Goal: Information Seeking & Learning: Learn about a topic

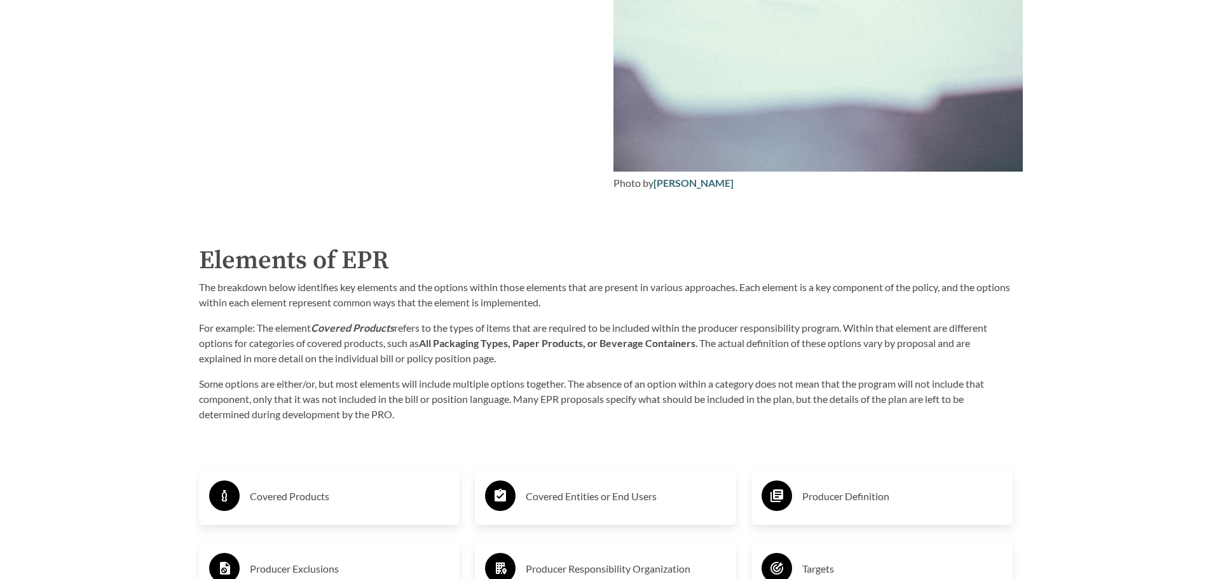
scroll to position [2224, 0]
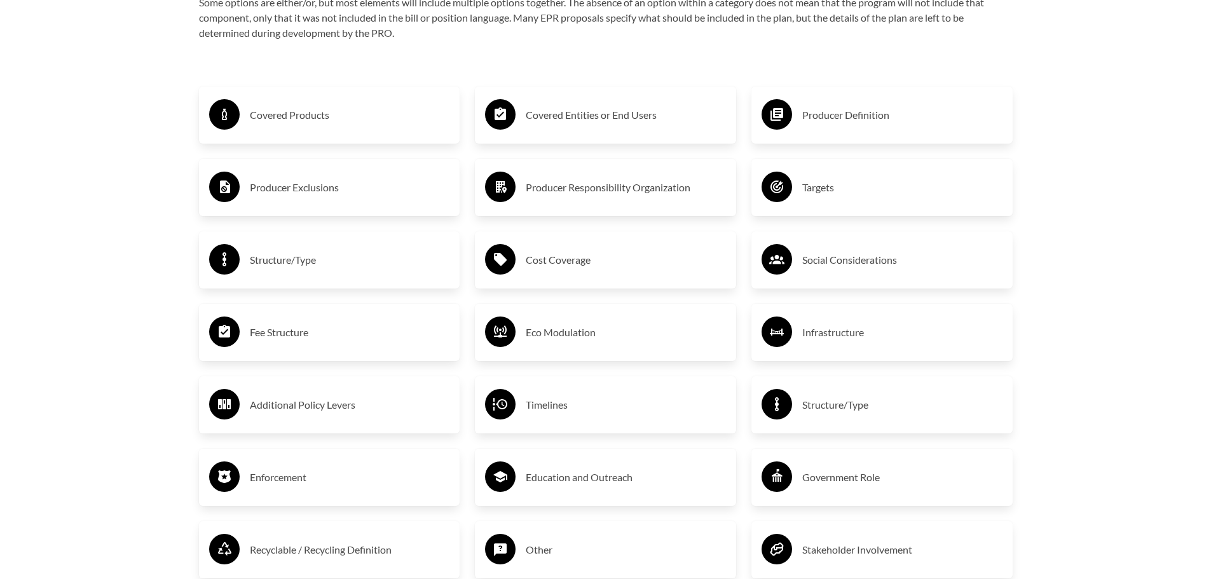
click at [308, 106] on div "Covered Products" at bounding box center [329, 115] width 241 height 37
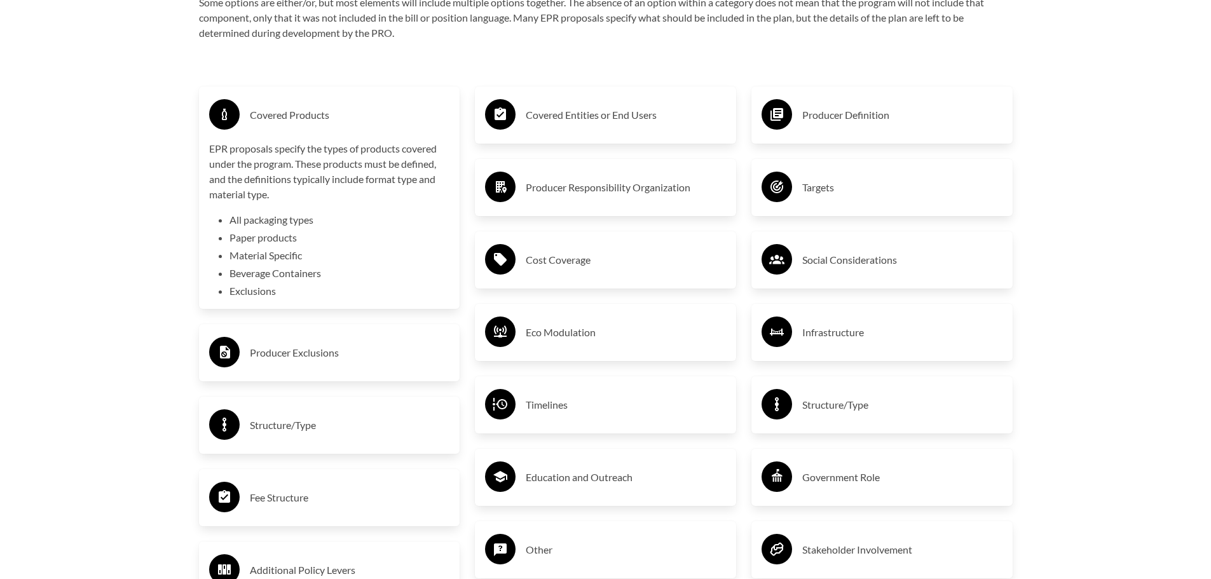
click at [252, 224] on li "All packaging types" at bounding box center [339, 219] width 221 height 15
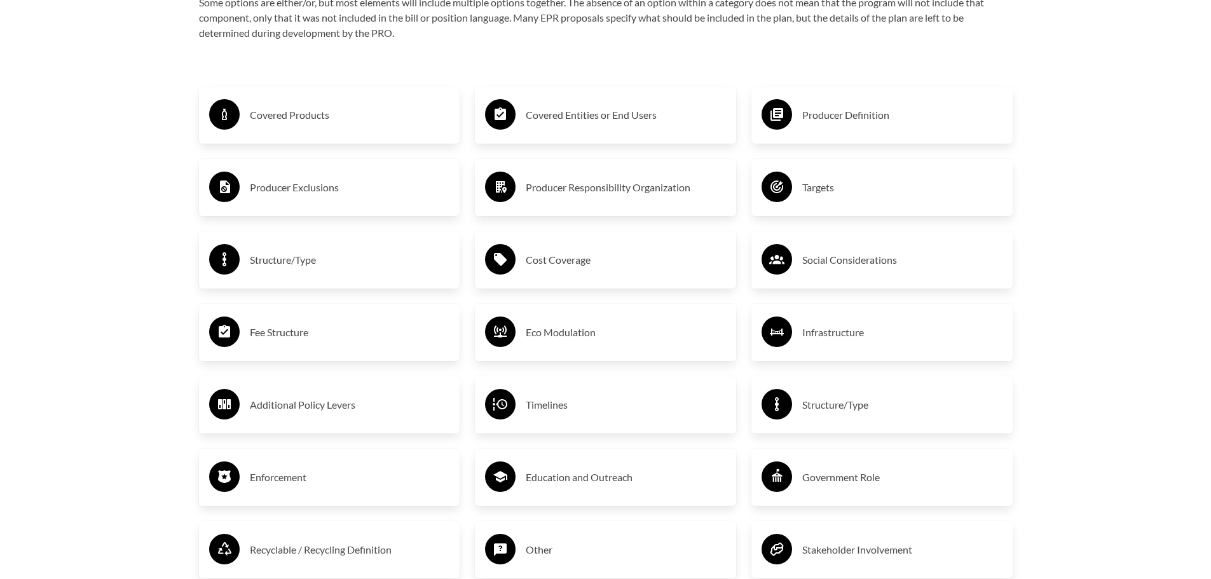
click at [848, 186] on h3 "Targets" at bounding box center [902, 187] width 200 height 20
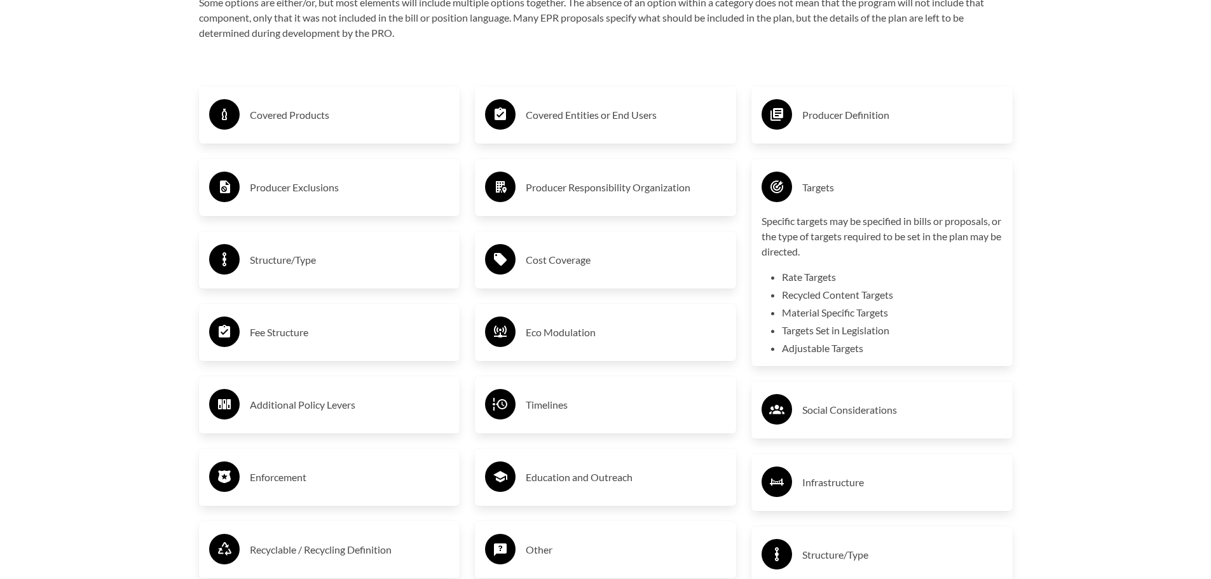
click at [278, 115] on h3 "Covered Products" at bounding box center [350, 115] width 200 height 20
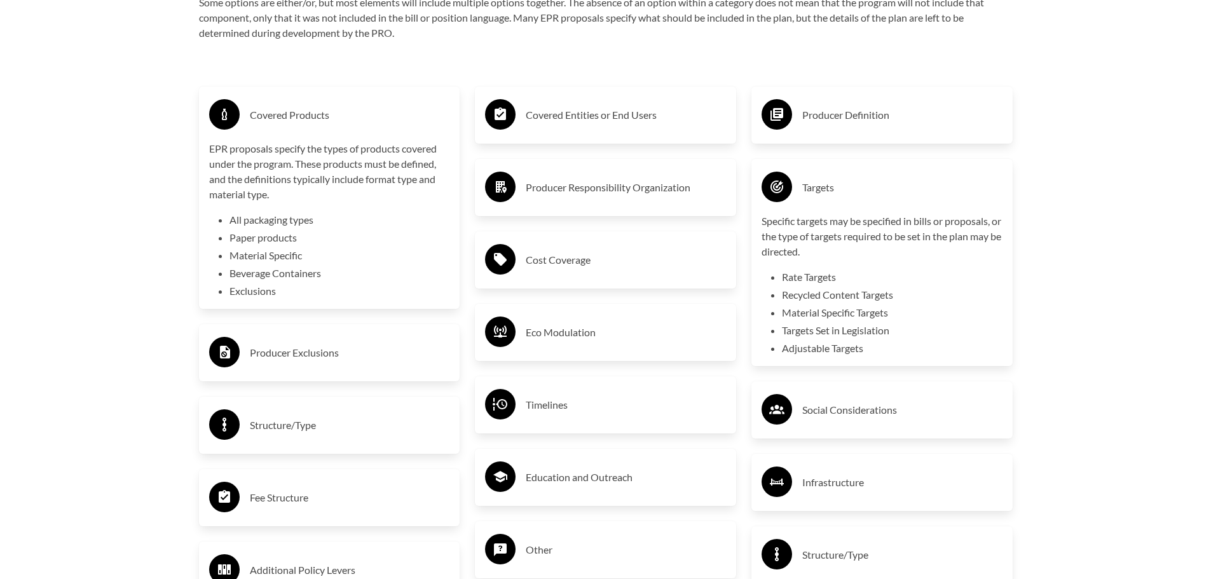
click at [252, 276] on li "Beverage Containers" at bounding box center [339, 273] width 221 height 15
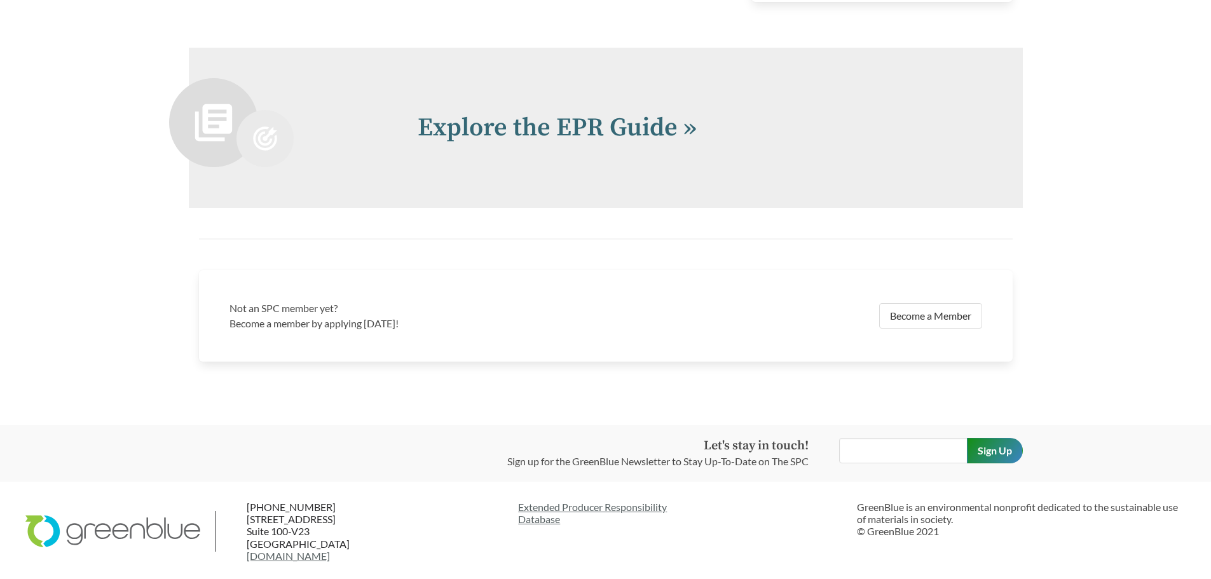
scroll to position [2955, 0]
click at [562, 124] on link "Explore the EPR Guide »" at bounding box center [557, 126] width 279 height 32
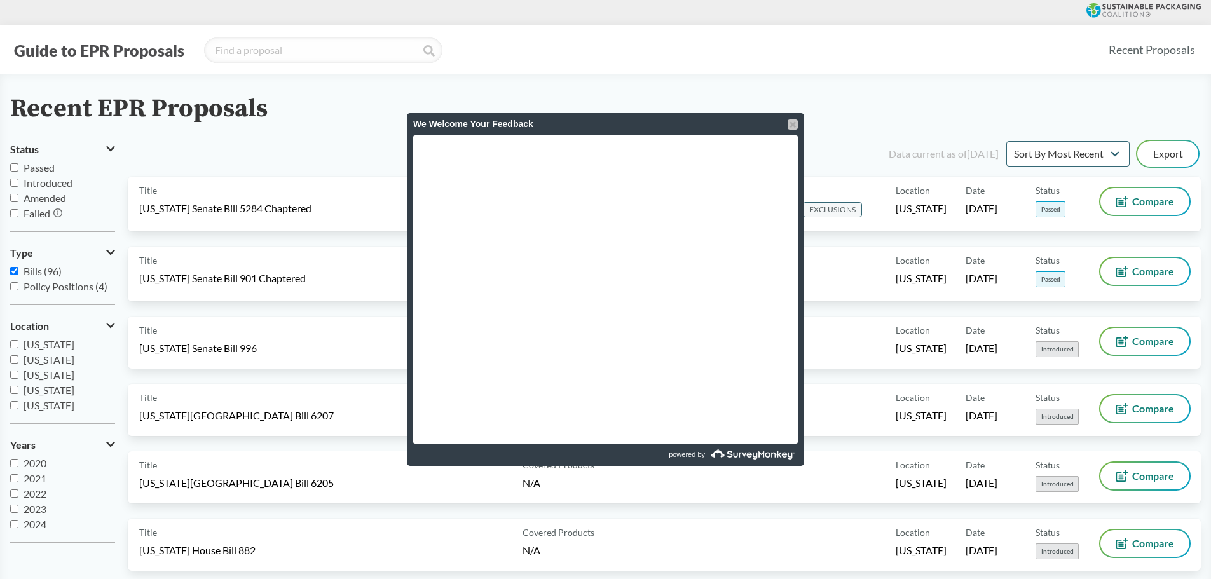
click at [789, 125] on div at bounding box center [792, 124] width 10 height 10
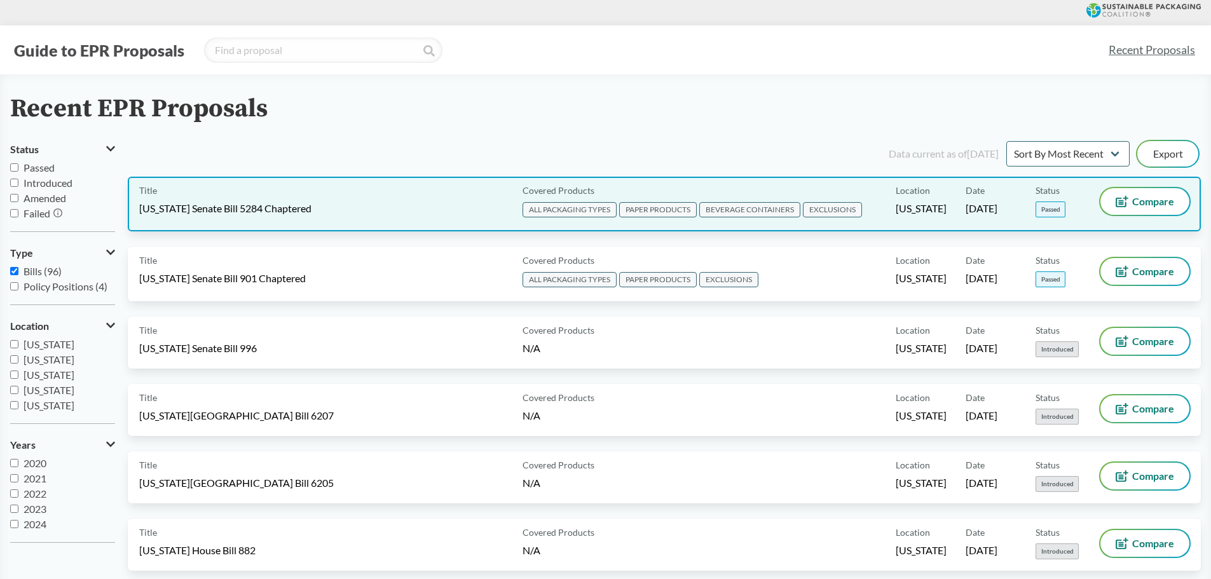
click at [428, 213] on div "Title [US_STATE] Senate Bill 5284 Chaptered" at bounding box center [328, 204] width 378 height 32
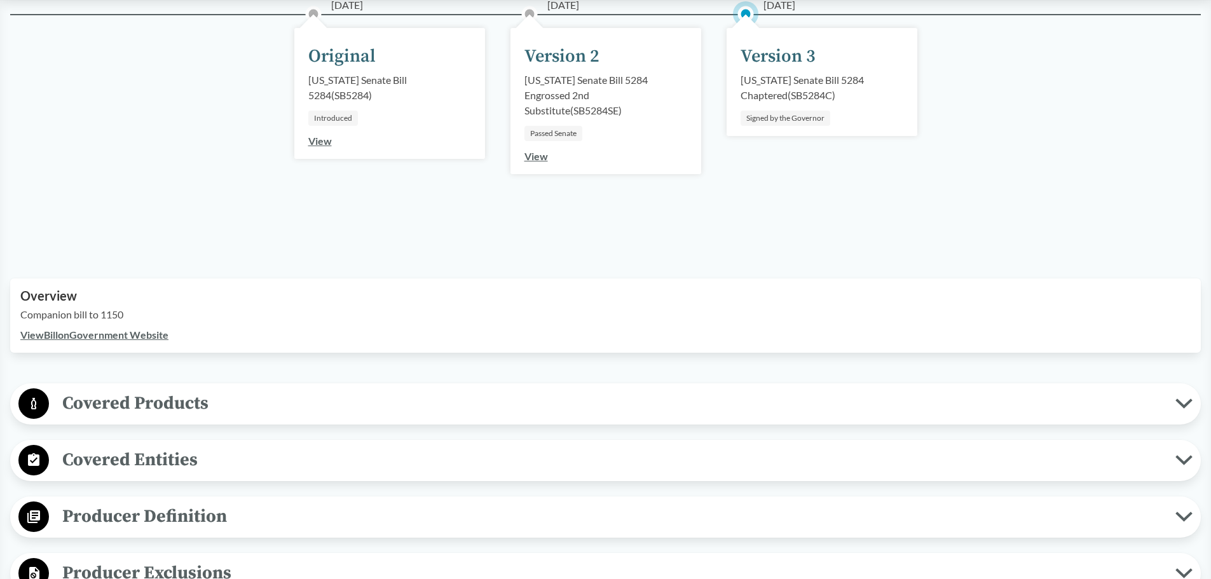
scroll to position [318, 0]
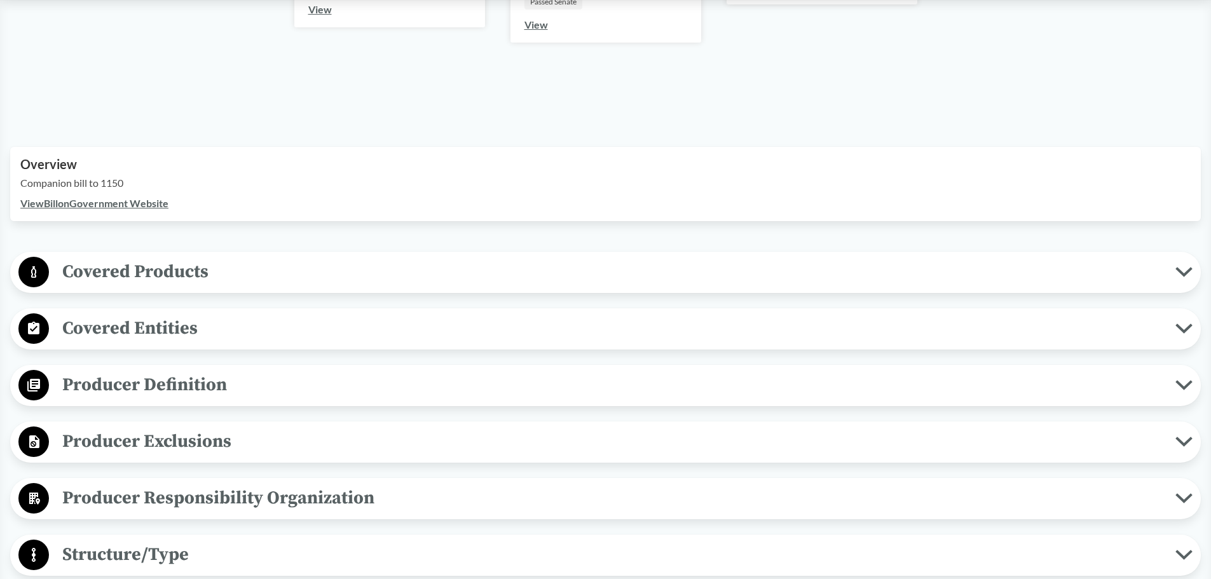
click at [259, 273] on span "Covered Products" at bounding box center [612, 271] width 1126 height 29
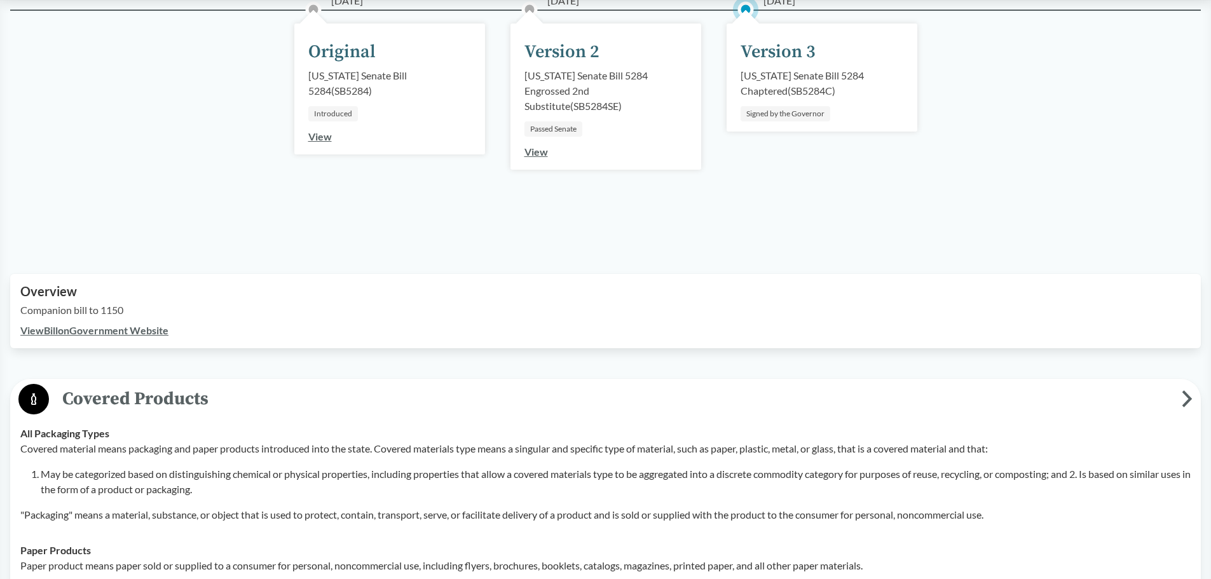
scroll to position [0, 0]
